Goal: Information Seeking & Learning: Learn about a topic

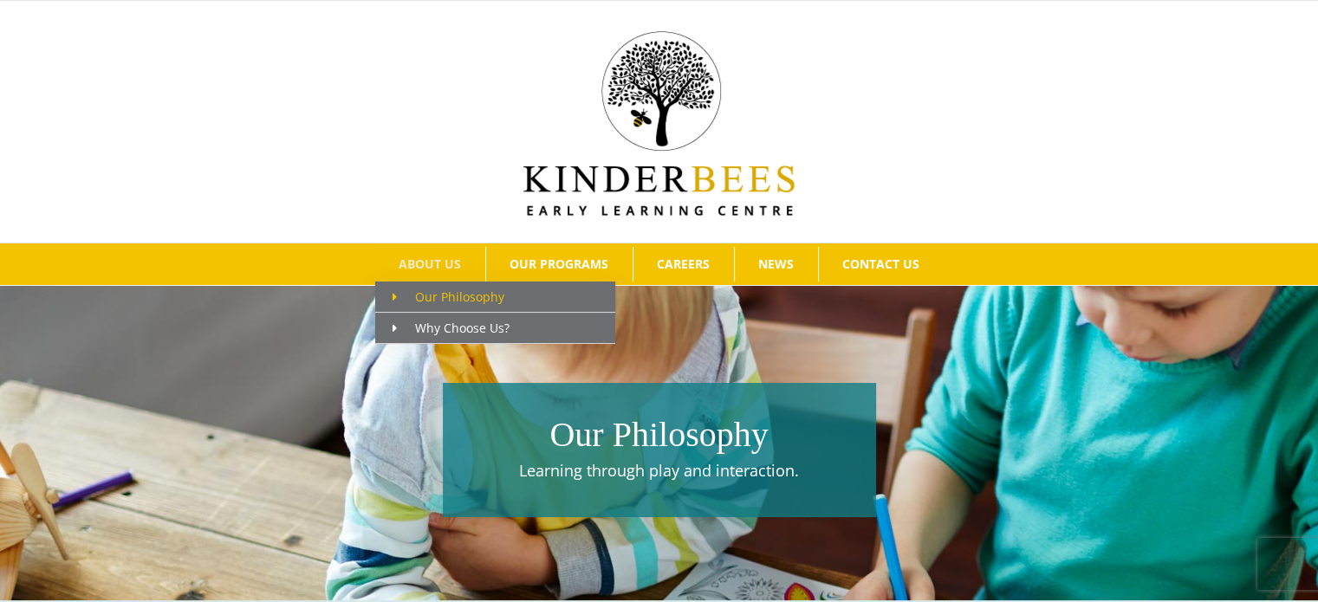
click at [457, 303] on span "Our Philosophy" at bounding box center [449, 297] width 112 height 16
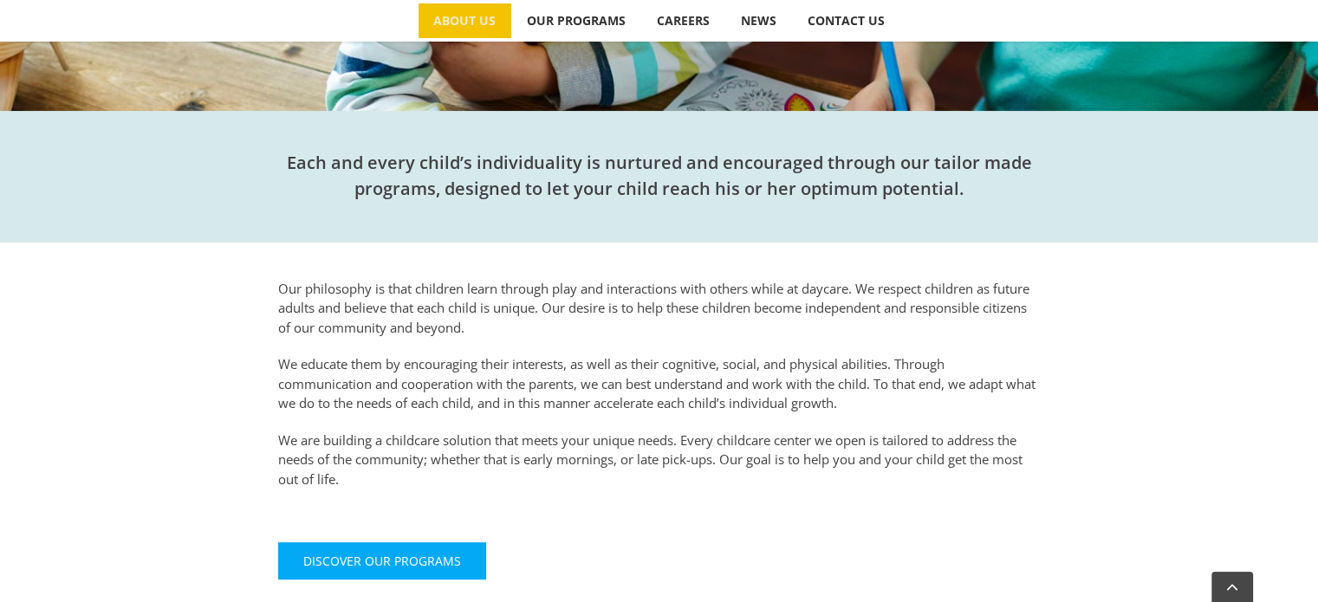
scroll to position [607, 0]
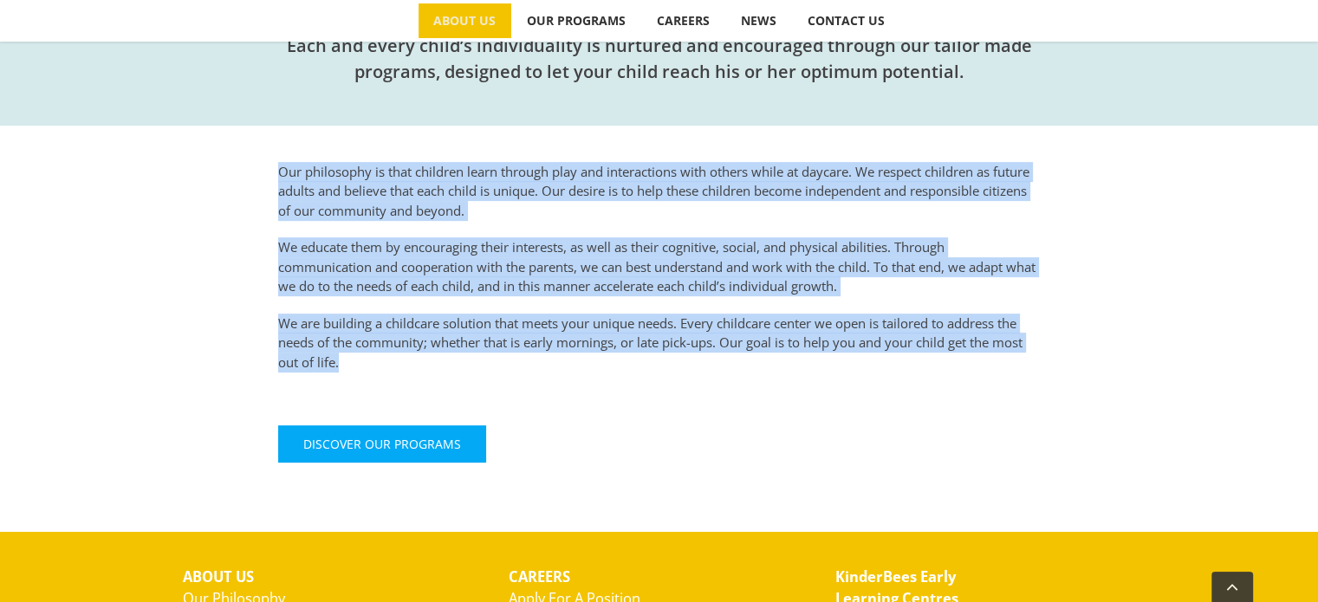
drag, startPoint x: 279, startPoint y: 176, endPoint x: 374, endPoint y: 382, distance: 226.9
click at [374, 382] on div "Our philosophy is that children learn through play and interactions with others…" at bounding box center [659, 303] width 953 height 355
copy div "Our philosophy is that children learn through play and interactions with others…"
